Goal: Use online tool/utility: Use online tool/utility

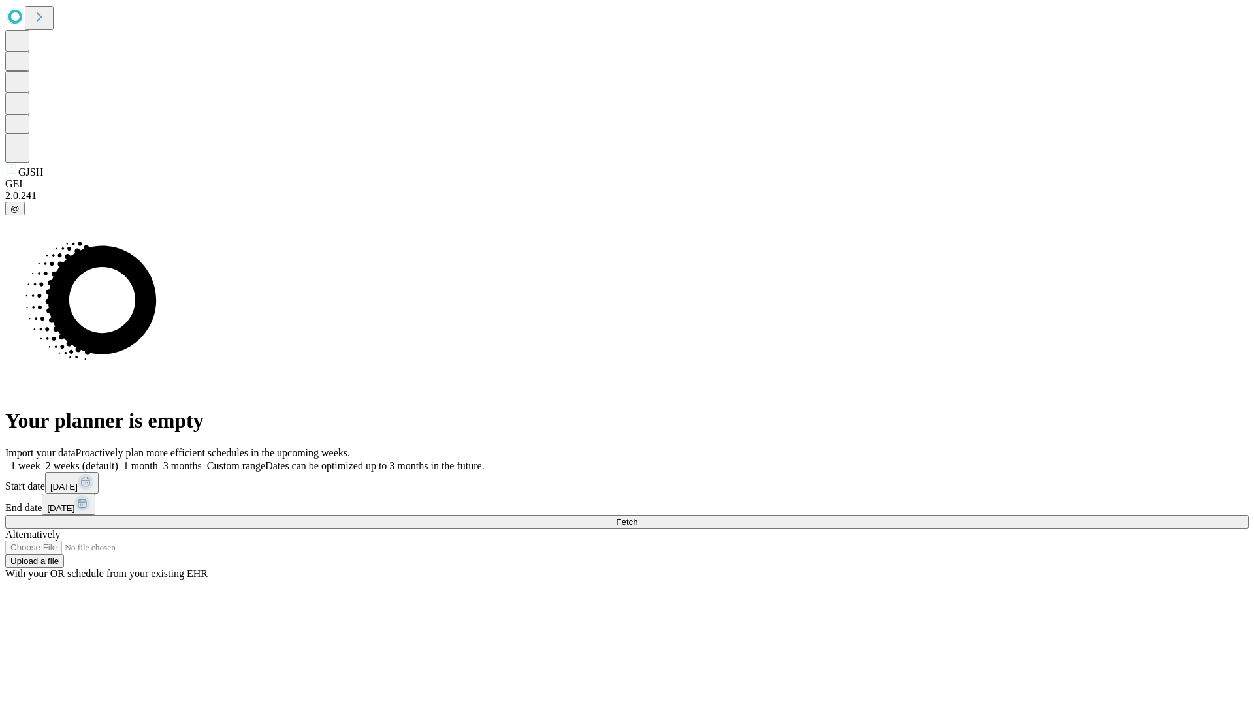
click at [637, 517] on span "Fetch" at bounding box center [627, 522] width 22 height 10
